Goal: Check status: Check status

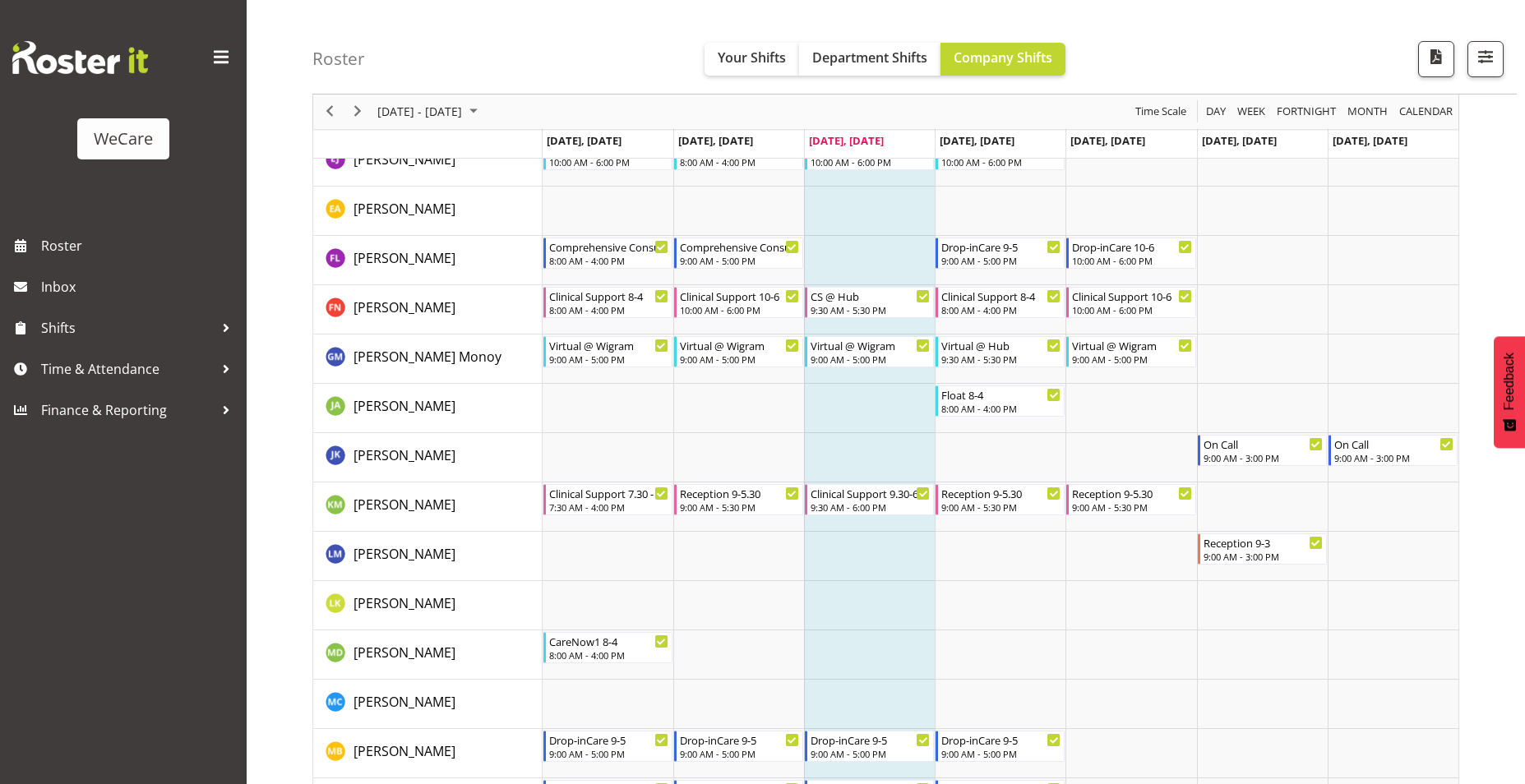
scroll to position [5259, 0]
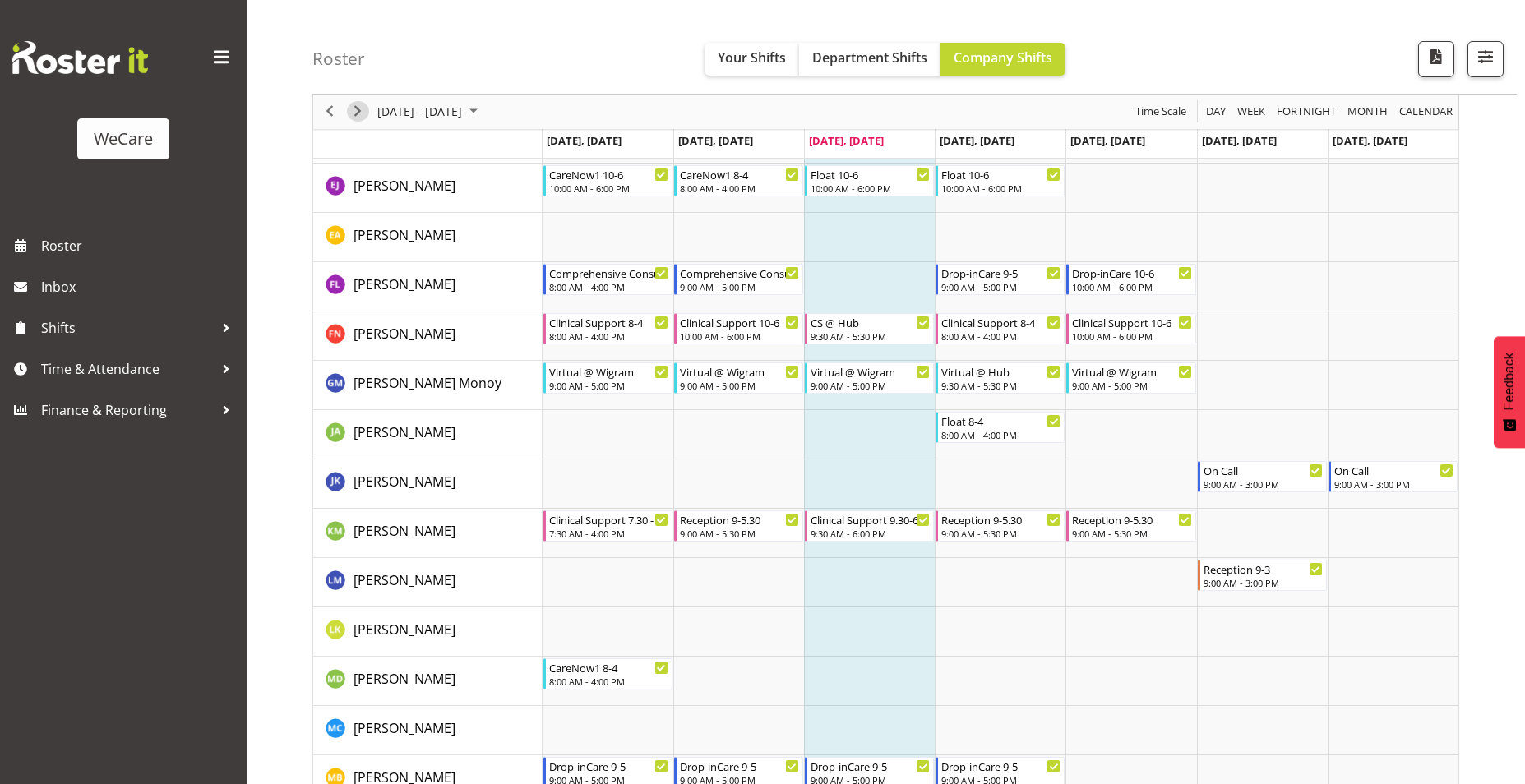
click at [366, 118] on span "Next" at bounding box center [357, 112] width 20 height 21
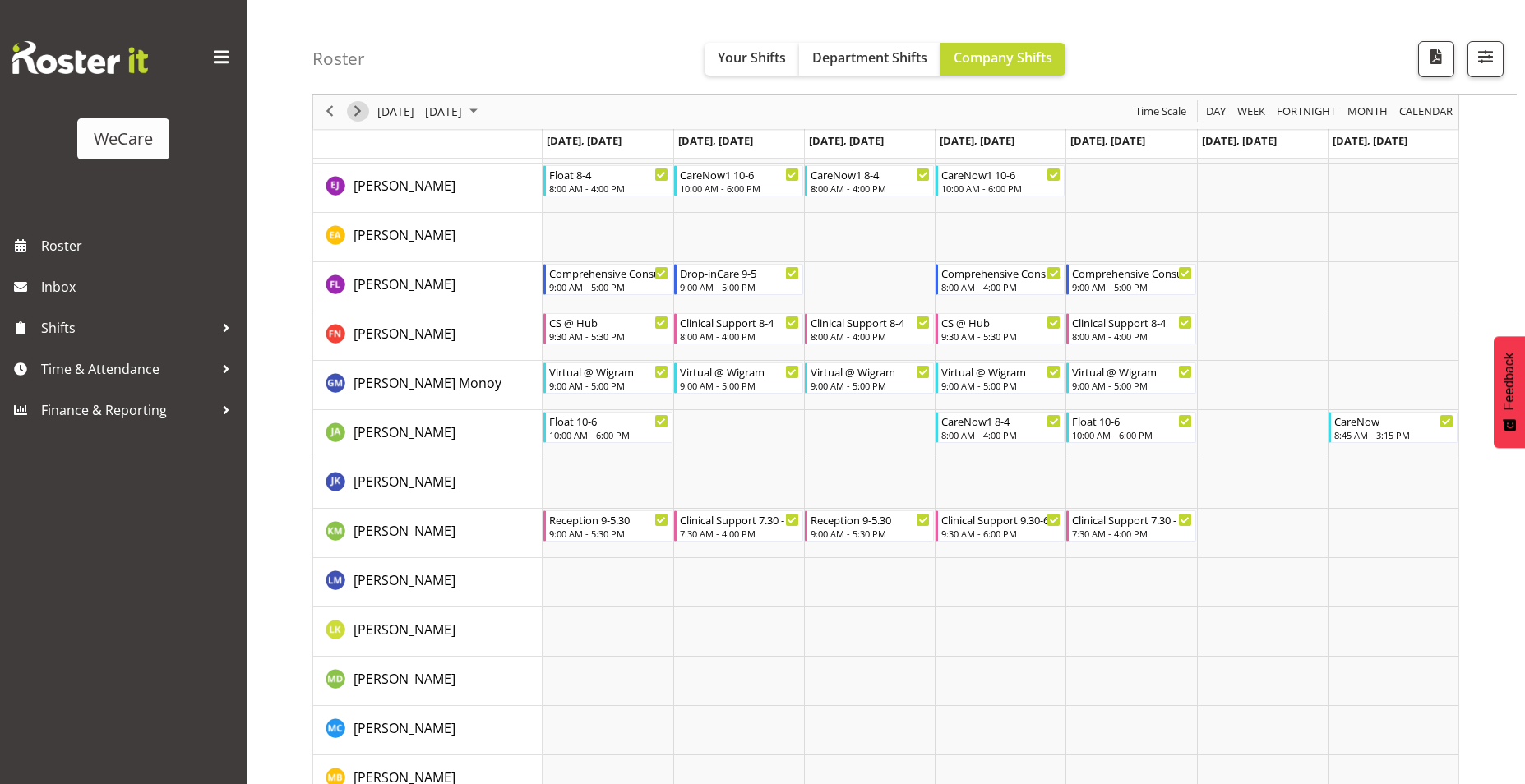
click at [362, 116] on span "Next" at bounding box center [357, 112] width 20 height 21
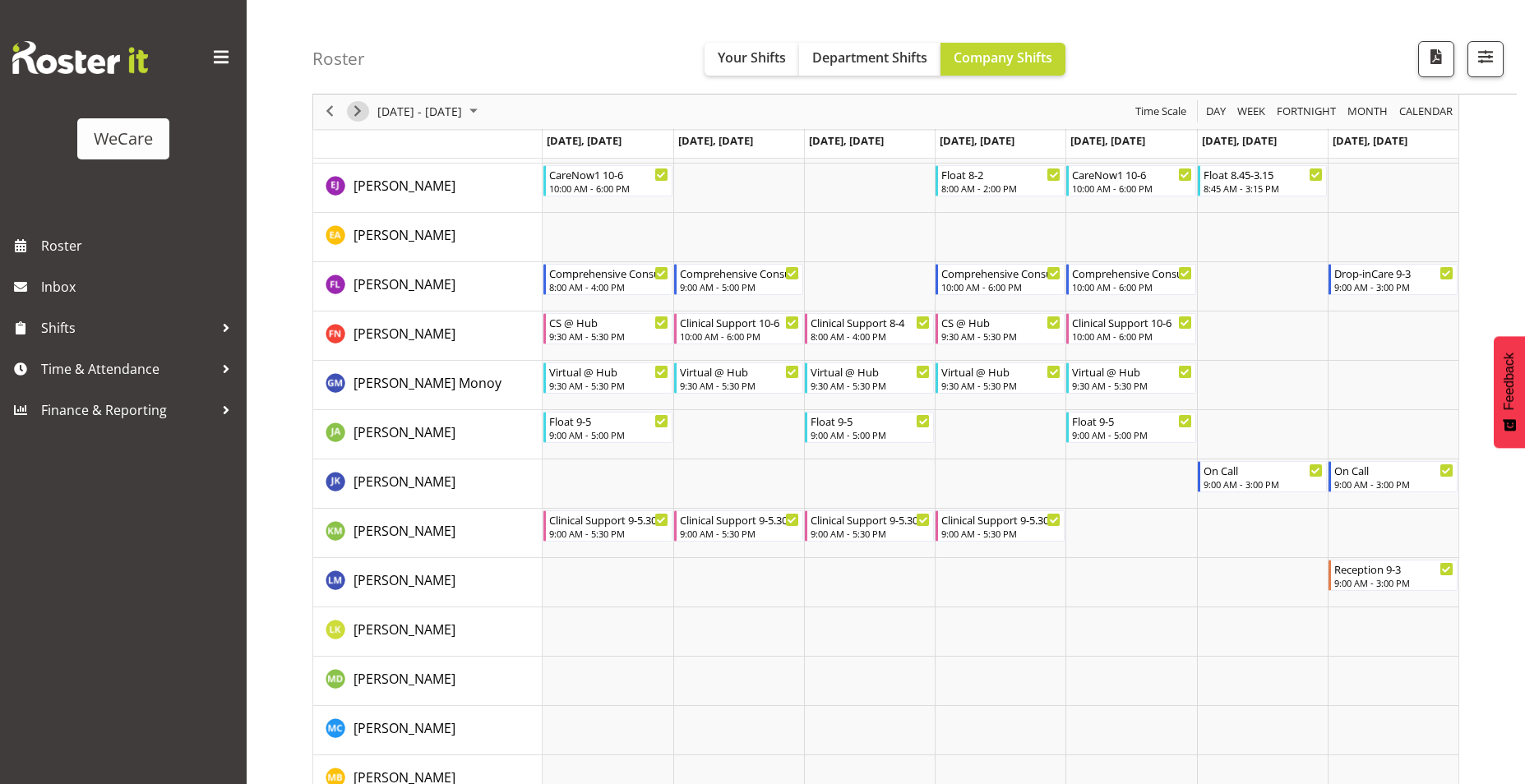
click at [358, 120] on span "Next" at bounding box center [357, 112] width 20 height 21
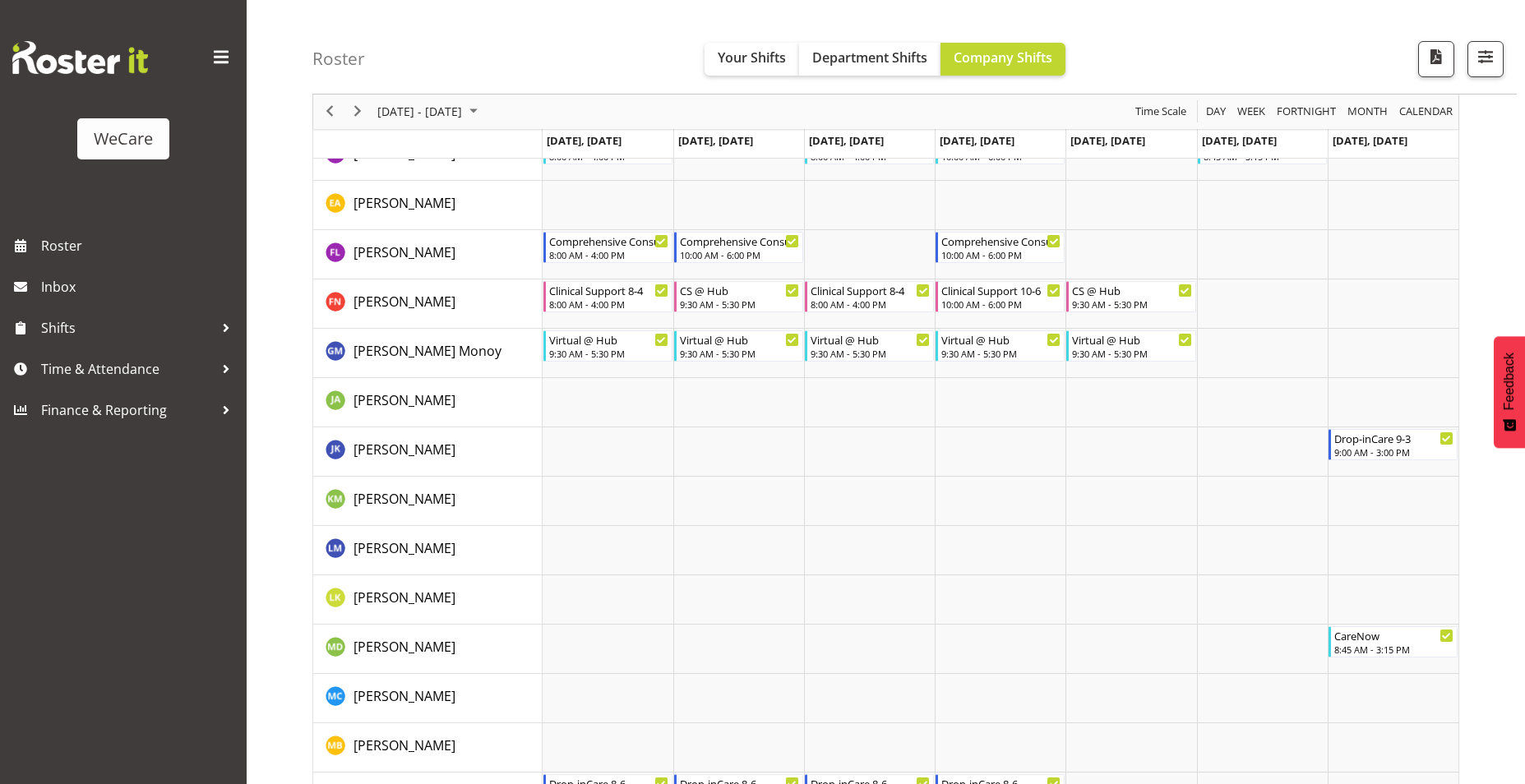
click at [358, 123] on div "next period" at bounding box center [358, 111] width 28 height 35
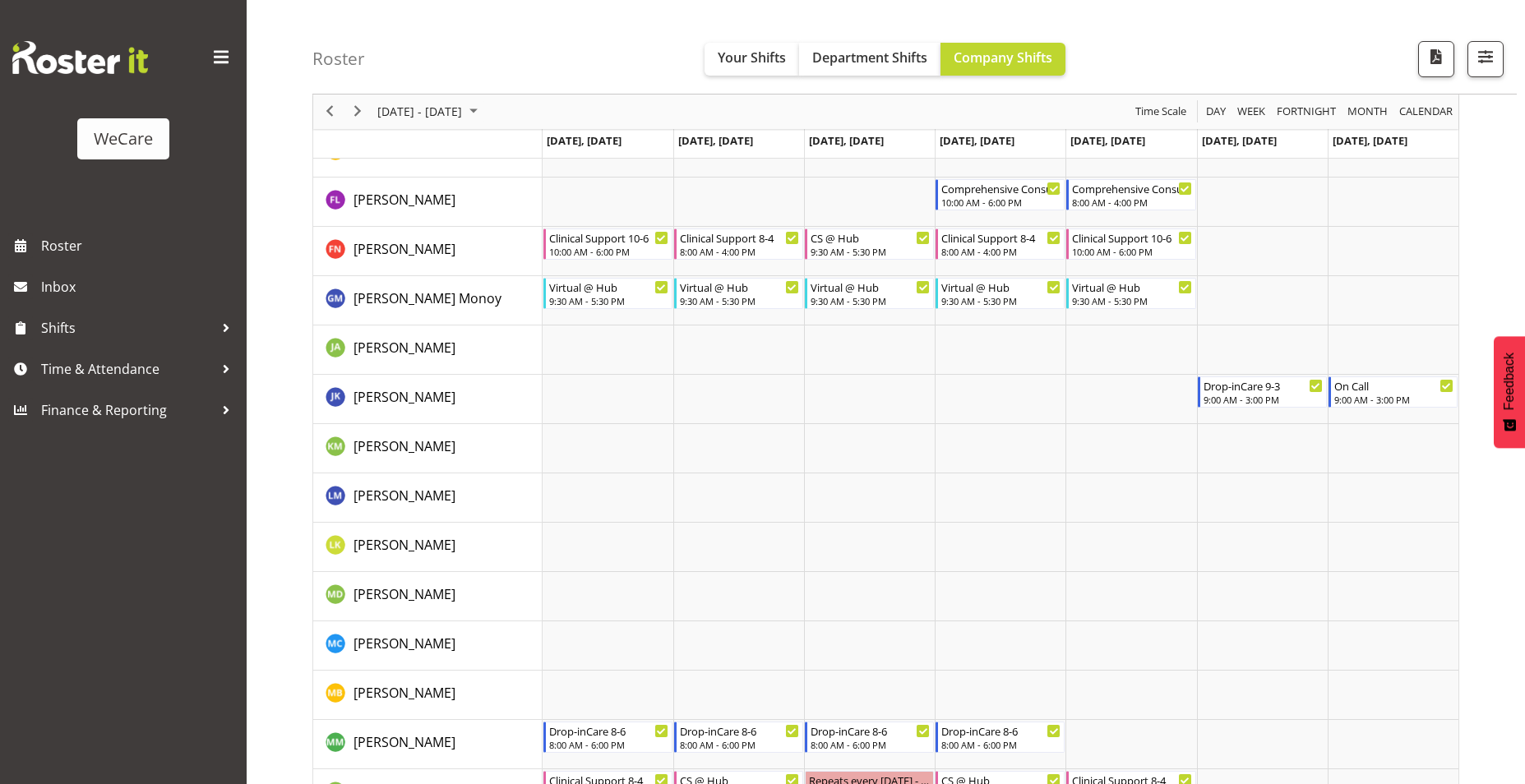
scroll to position [5341, 0]
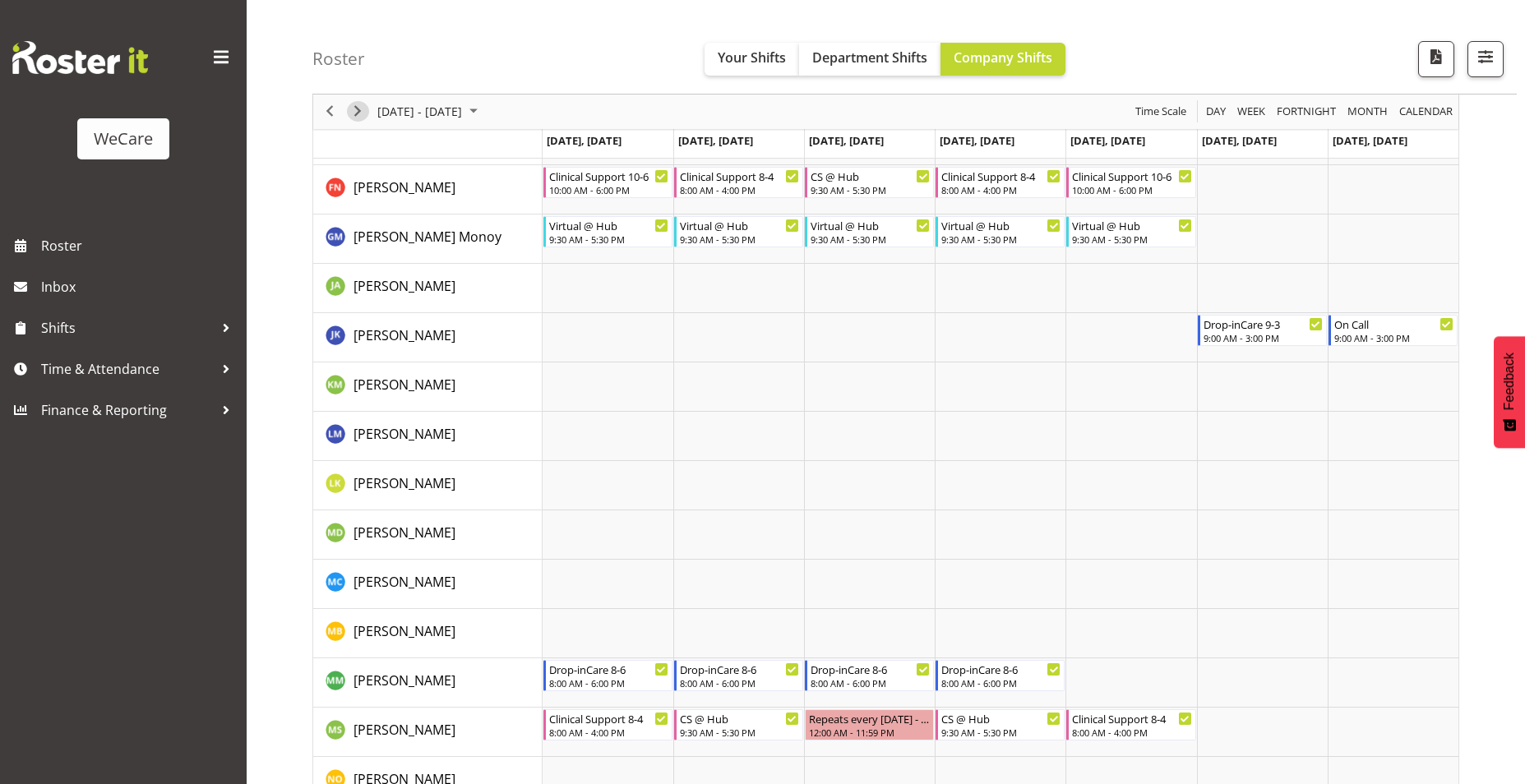
click at [362, 112] on span "Next" at bounding box center [357, 112] width 20 height 21
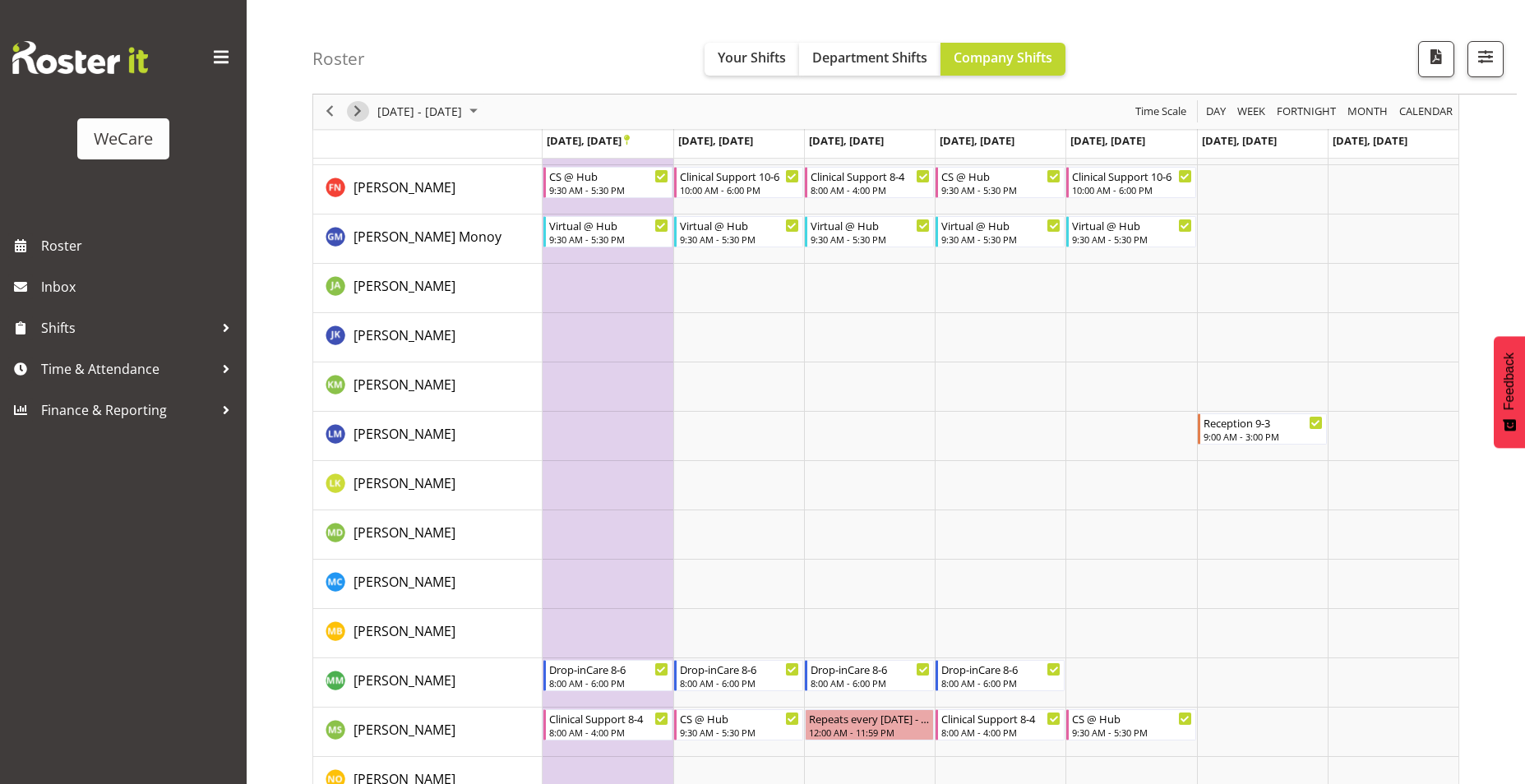
click at [352, 120] on span "Next" at bounding box center [357, 112] width 20 height 21
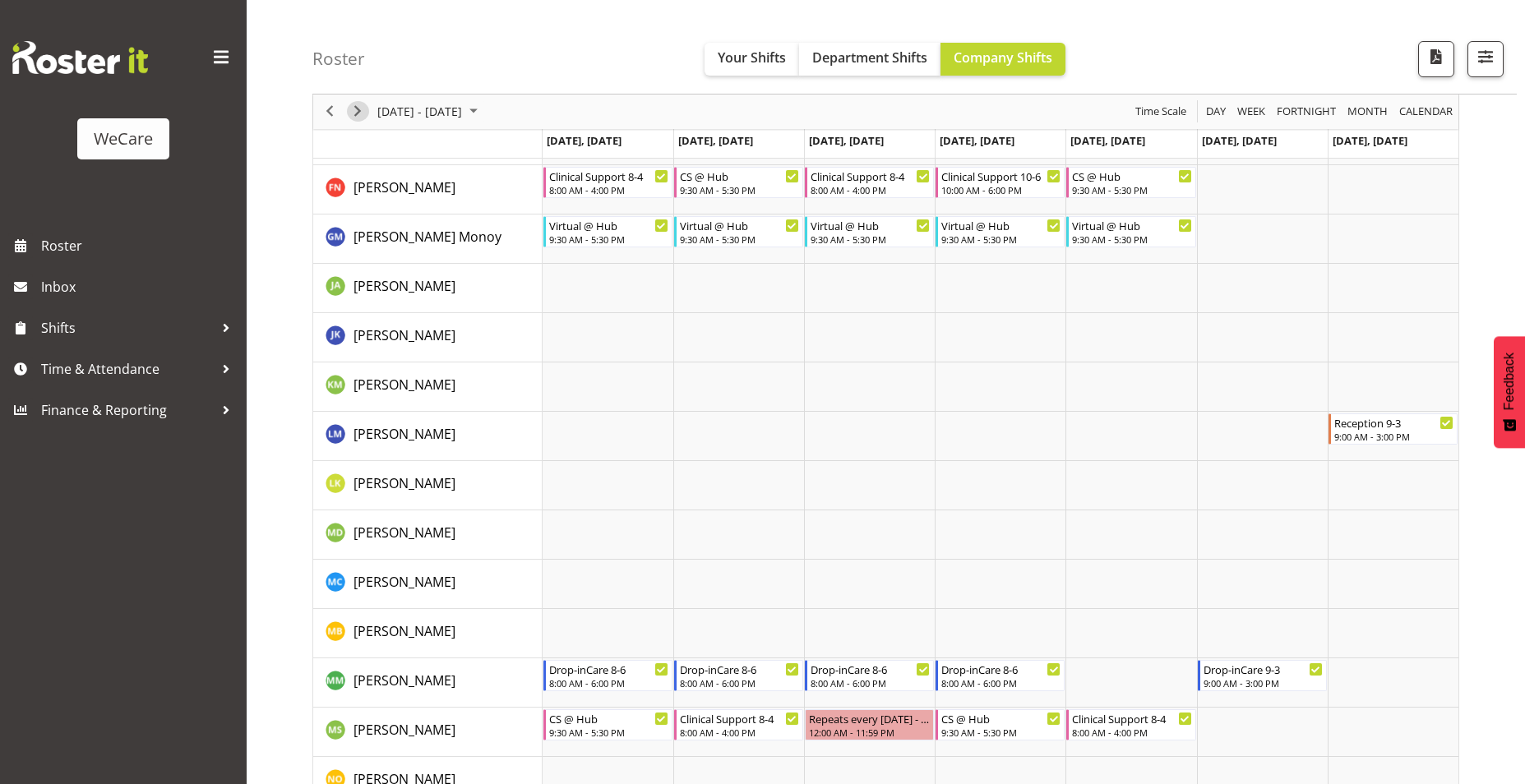
click at [358, 112] on span "Next" at bounding box center [357, 112] width 20 height 21
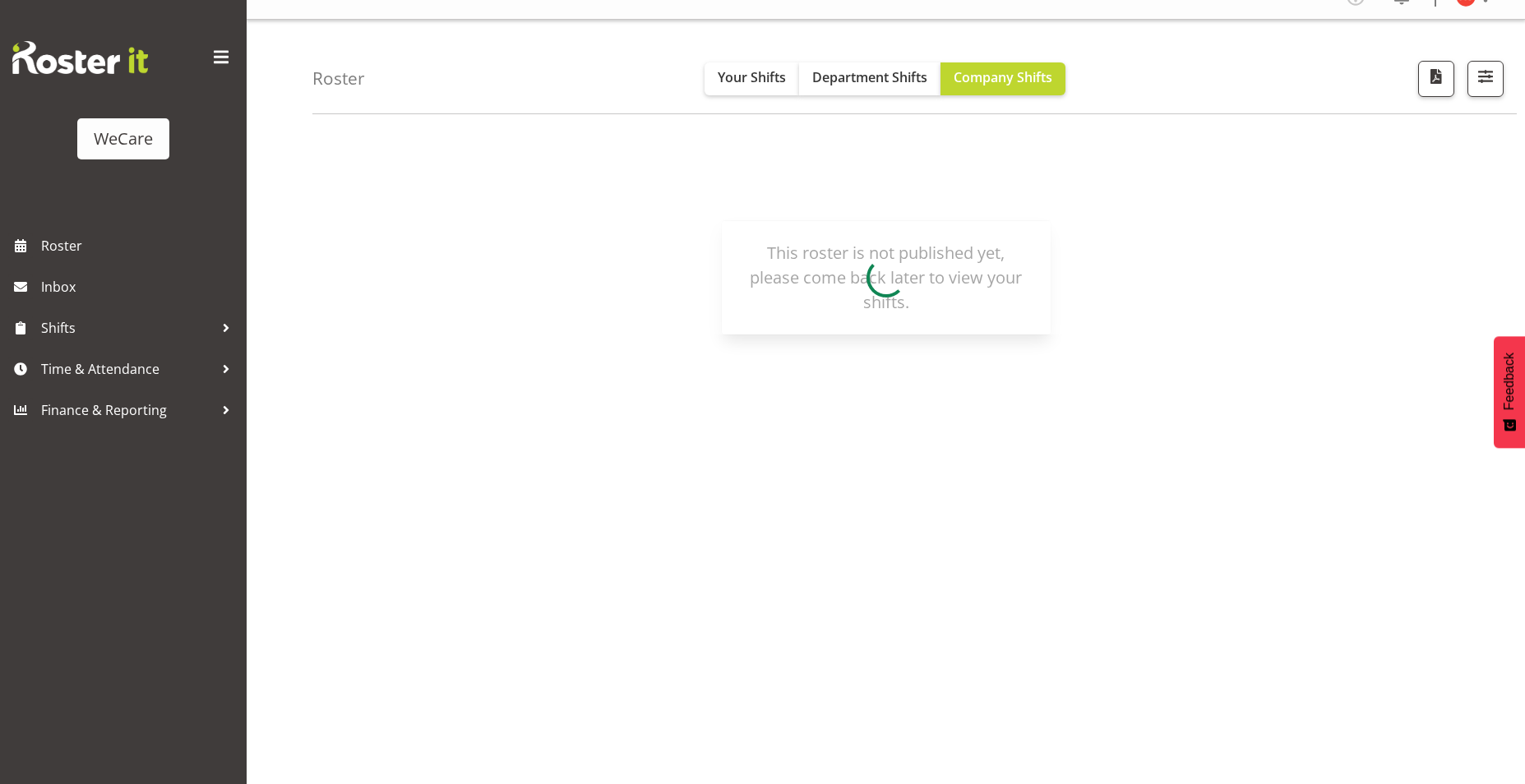
scroll to position [24, 0]
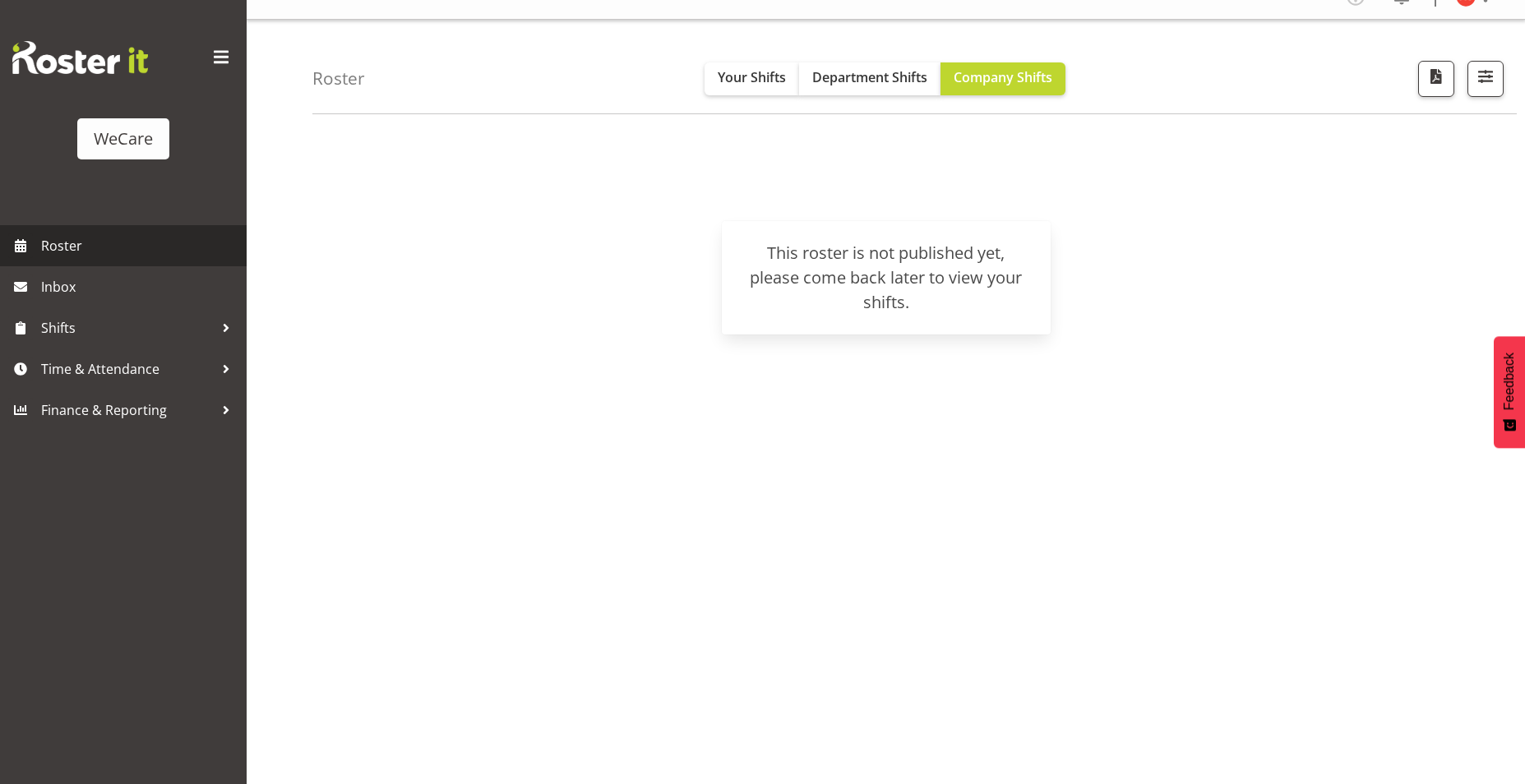
click at [73, 238] on span "Roster" at bounding box center [139, 246] width 197 height 24
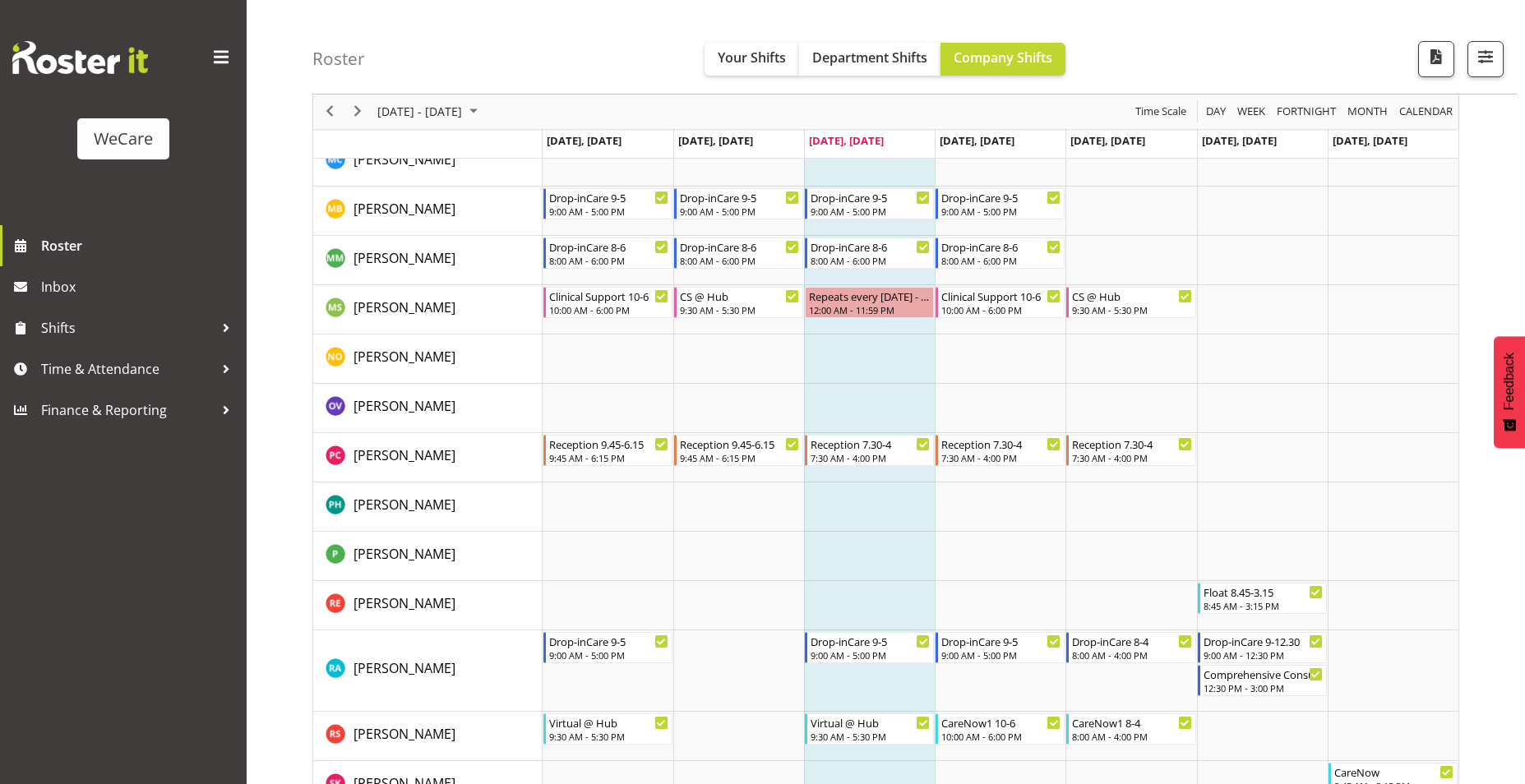
scroll to position [5834, 0]
